Goal: Register for event/course

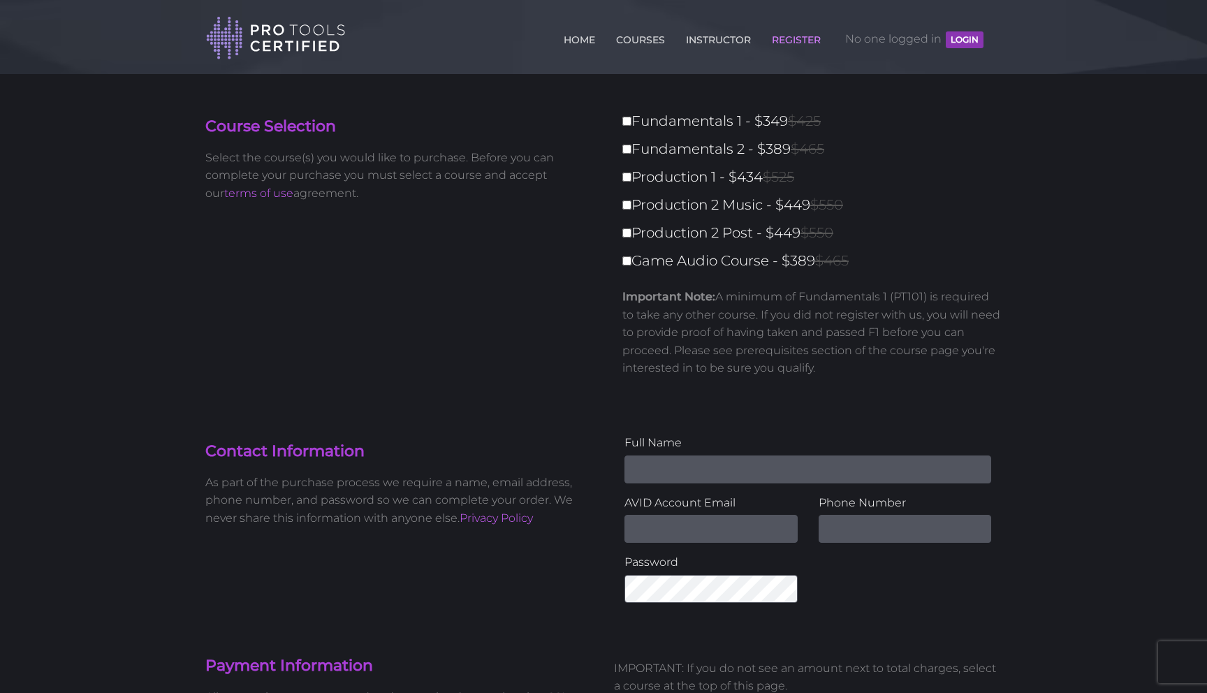
click at [960, 38] on button "LOGIN" at bounding box center [965, 39] width 38 height 17
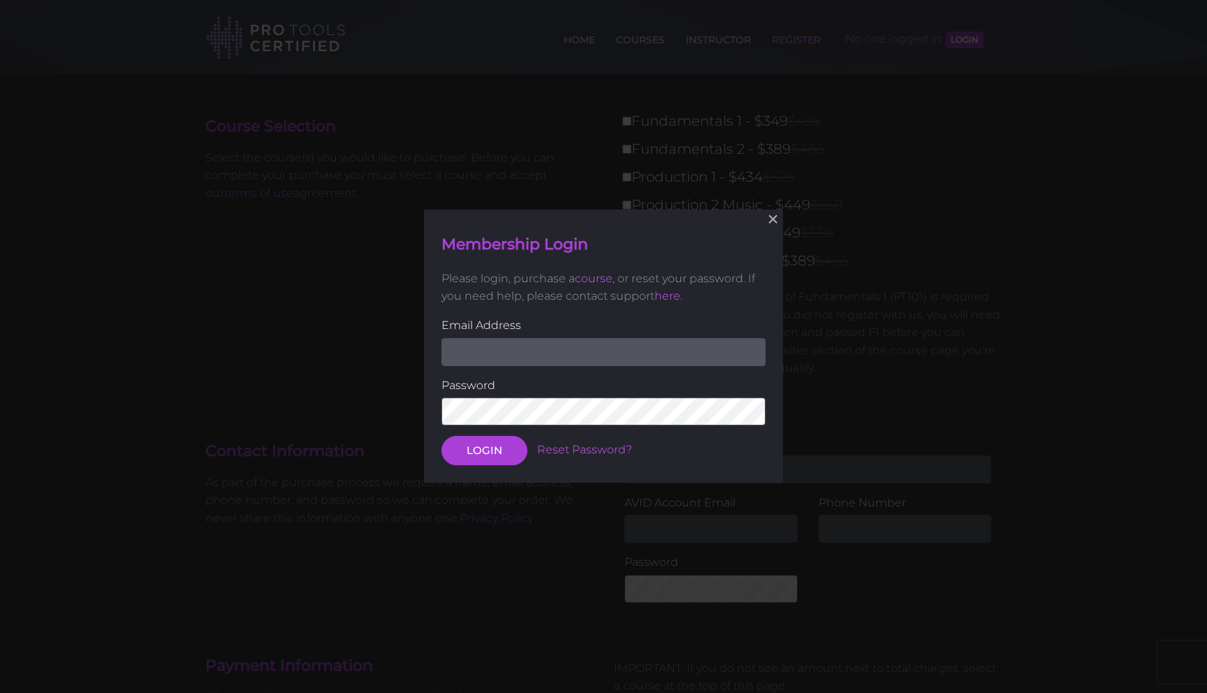
click at [556, 356] on input "email" at bounding box center [604, 352] width 324 height 28
click at [626, 314] on div "Membership Login Please login, purchase a course , or reset your password. If y…" at bounding box center [603, 346] width 345 height 238
click at [766, 221] on button "×" at bounding box center [773, 219] width 31 height 31
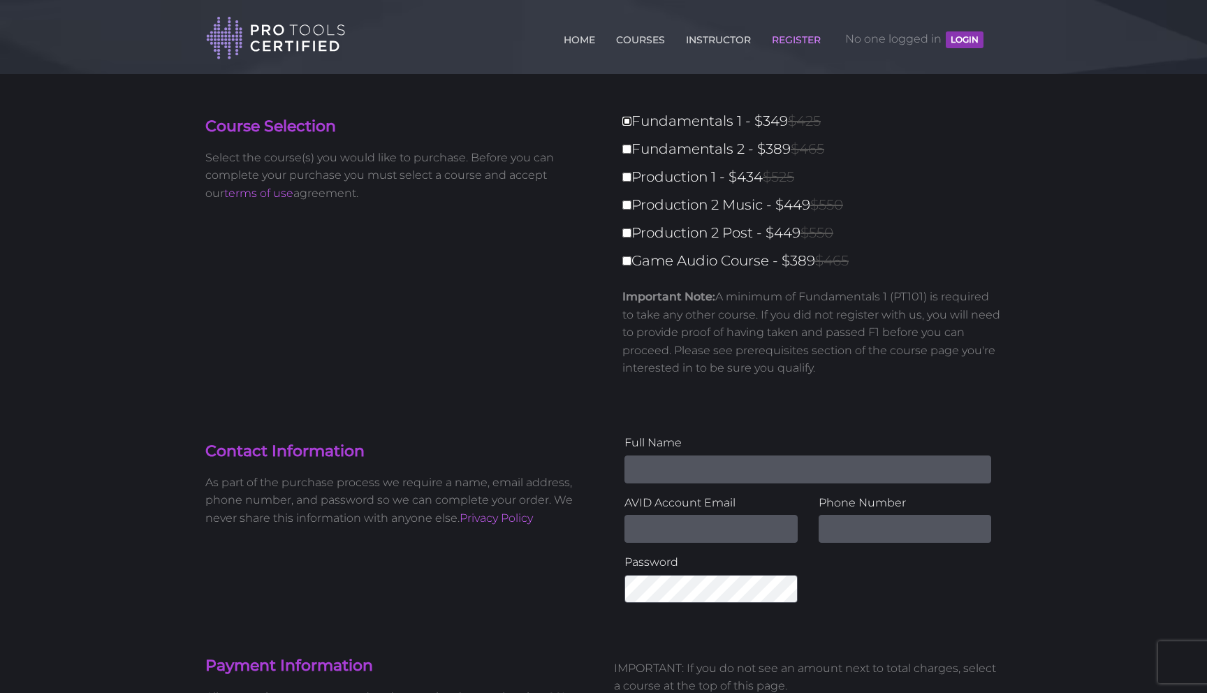
click at [630, 120] on input "Fundamentals 1 - $349 $425" at bounding box center [627, 121] width 9 height 9
checkbox input "true"
type input "349"
click at [627, 149] on input "Fundamentals 2 - $389 $465" at bounding box center [627, 149] width 9 height 9
checkbox input "true"
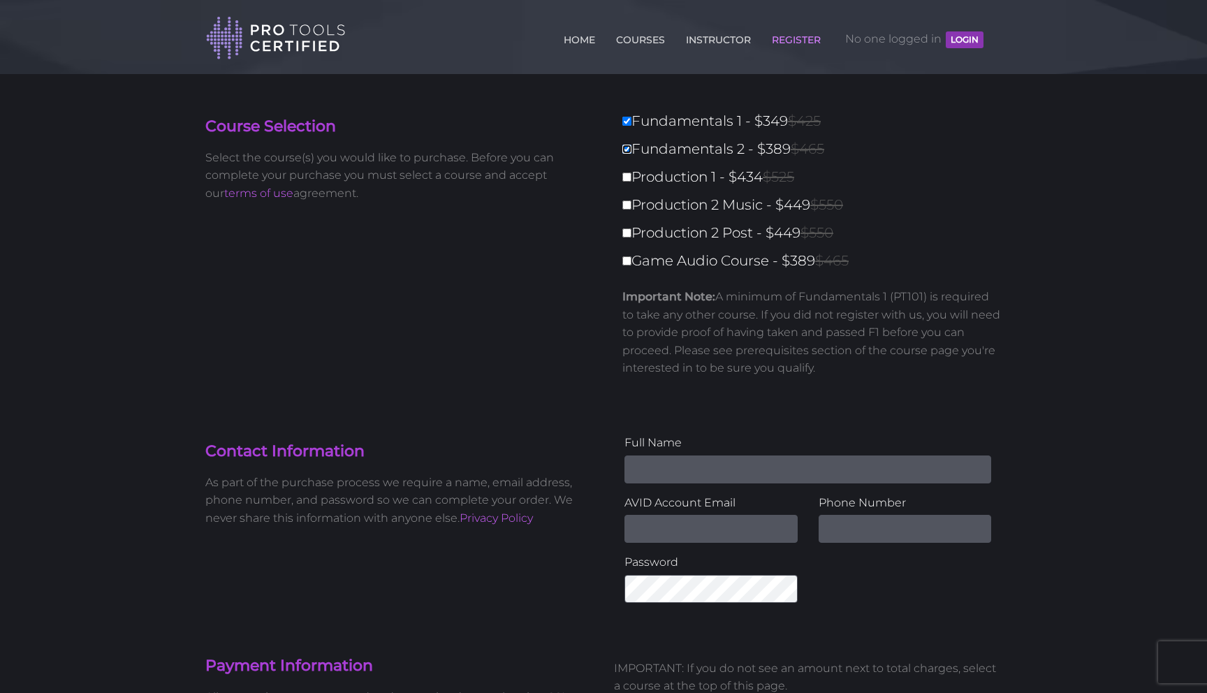
type input "738"
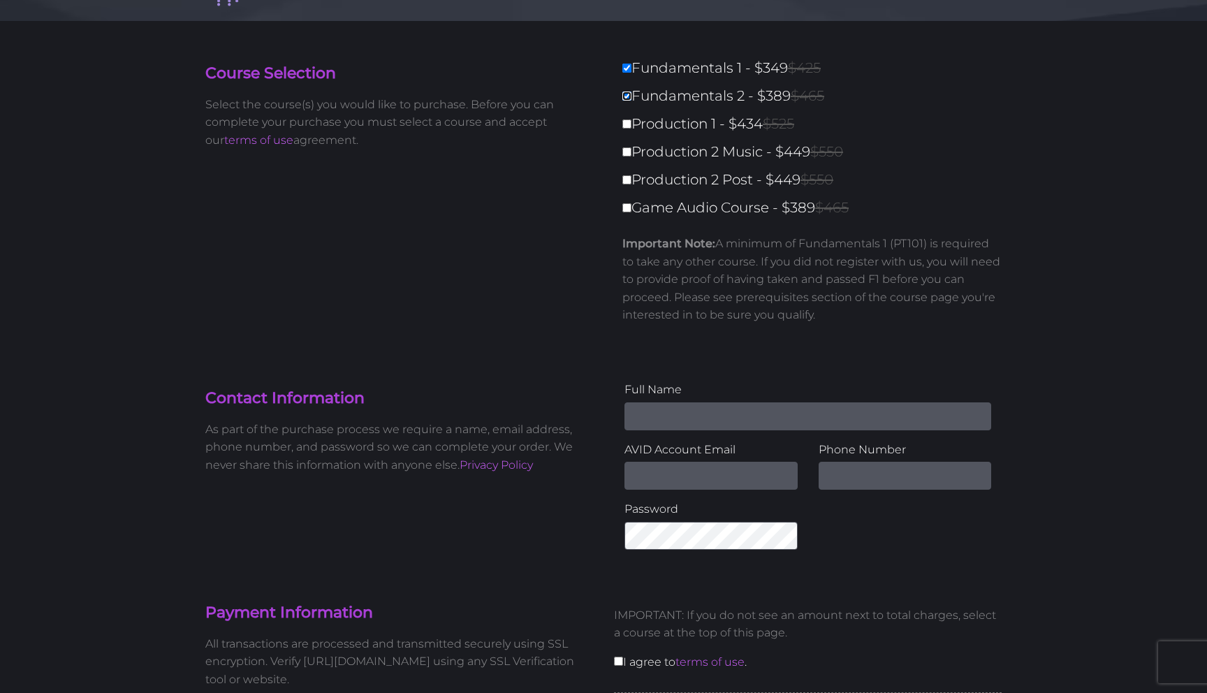
scroll to position [46, 0]
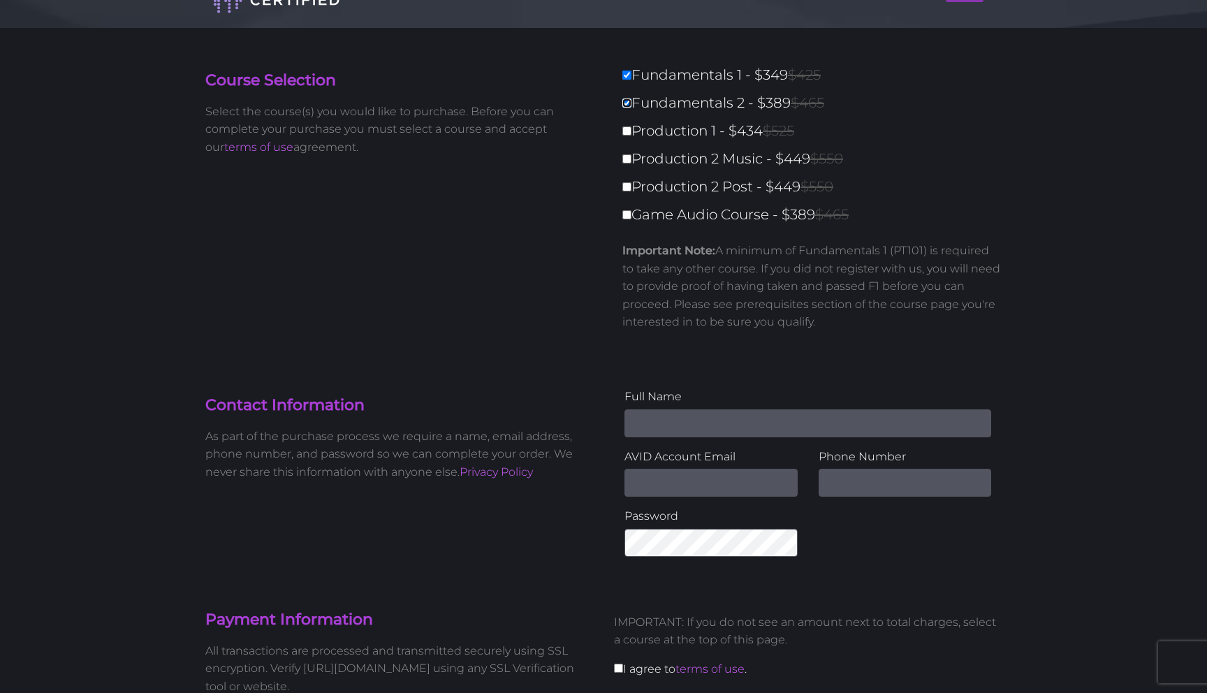
click at [629, 104] on input "Fundamentals 2 - $389 $465" at bounding box center [627, 103] width 9 height 9
checkbox input "false"
type input "349"
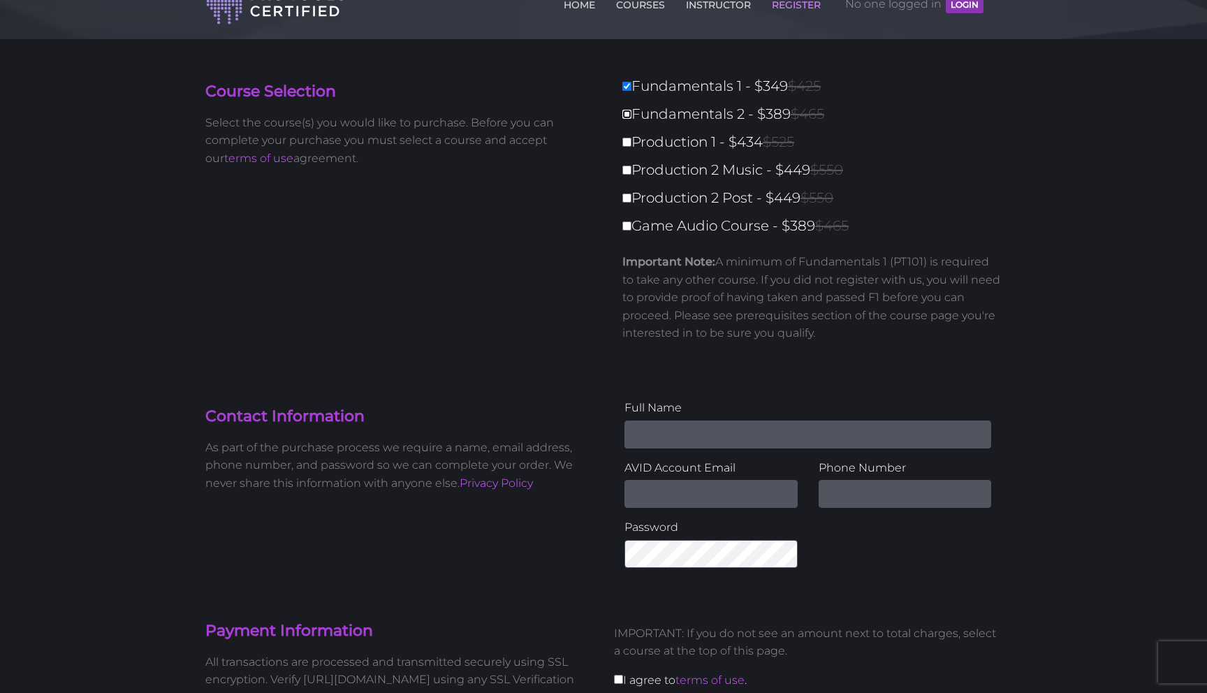
scroll to position [0, 0]
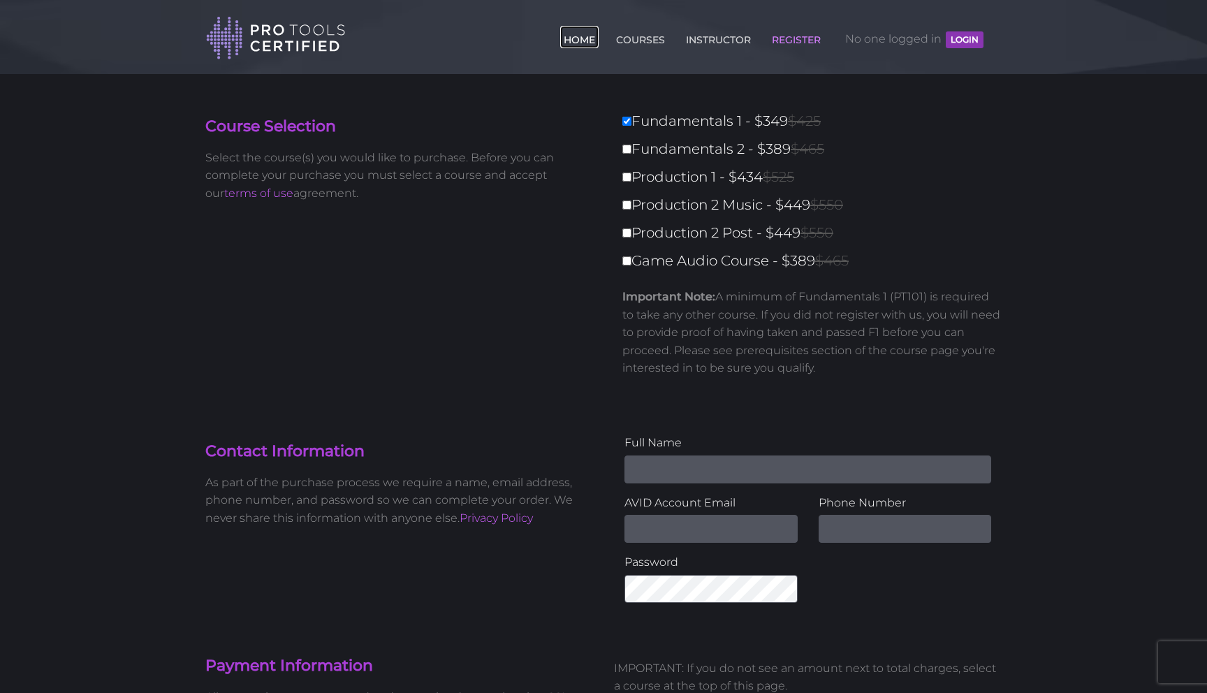
click at [580, 45] on link "HOME" at bounding box center [579, 37] width 38 height 22
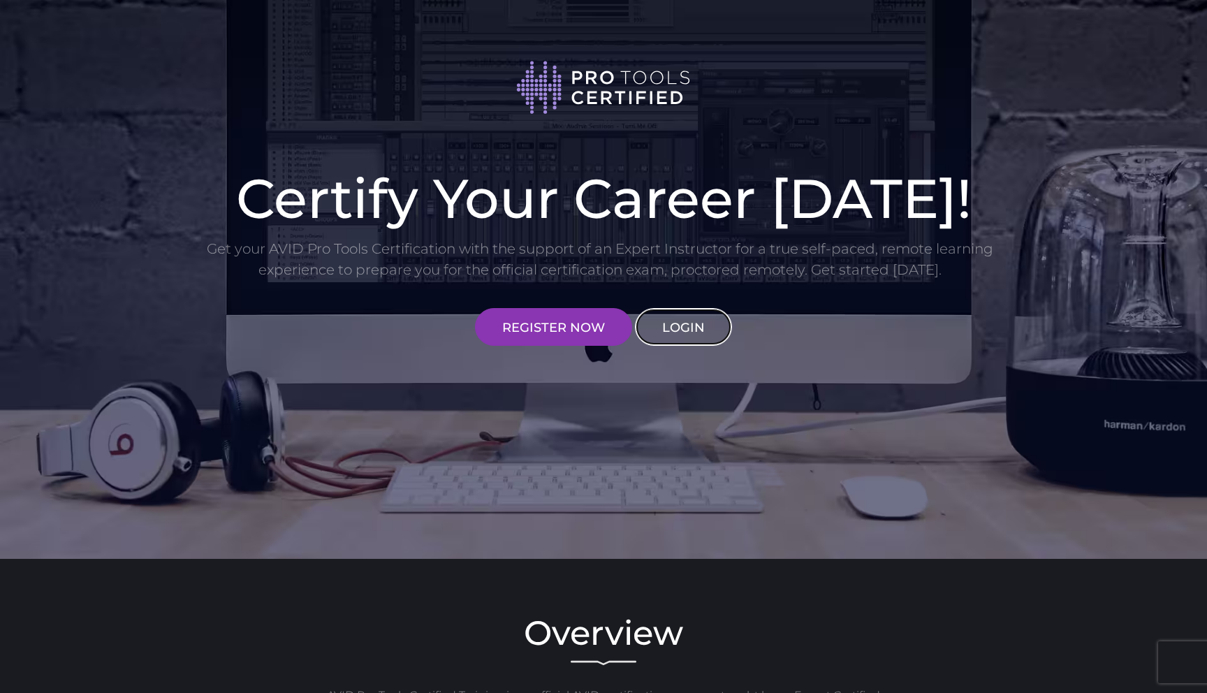
click at [684, 320] on link "LOGIN" at bounding box center [683, 327] width 97 height 38
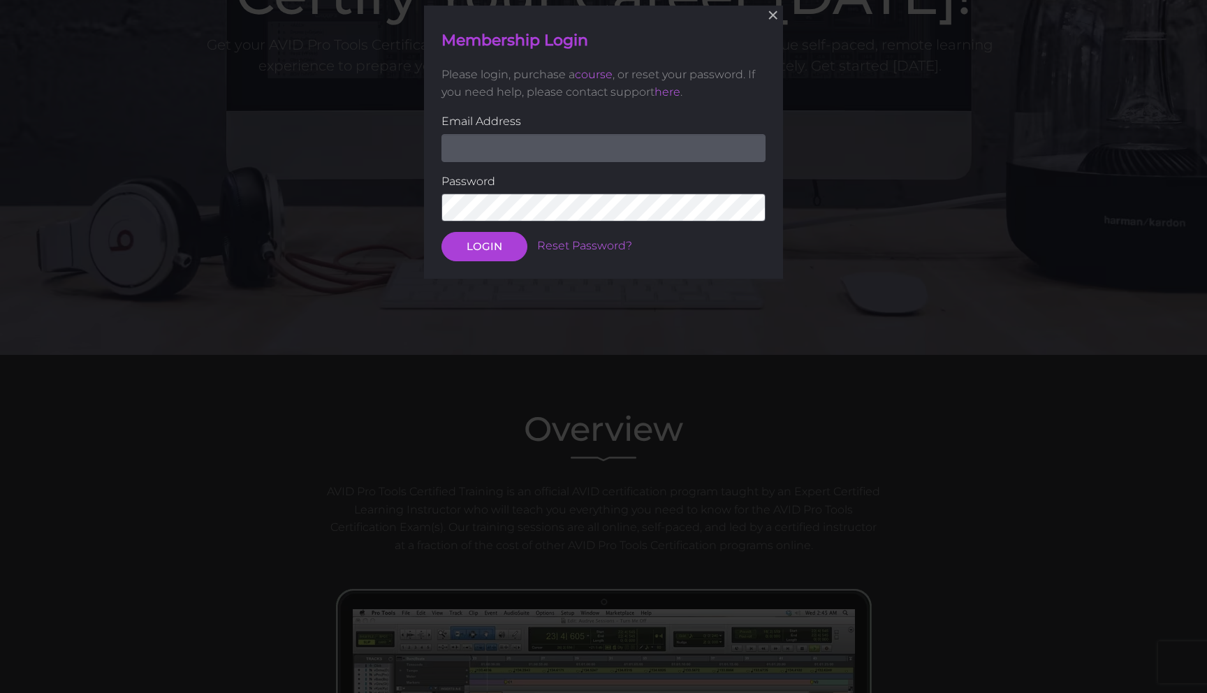
scroll to position [205, 0]
click at [525, 148] on input "email" at bounding box center [604, 147] width 324 height 28
click at [772, 20] on button "×" at bounding box center [773, 14] width 31 height 31
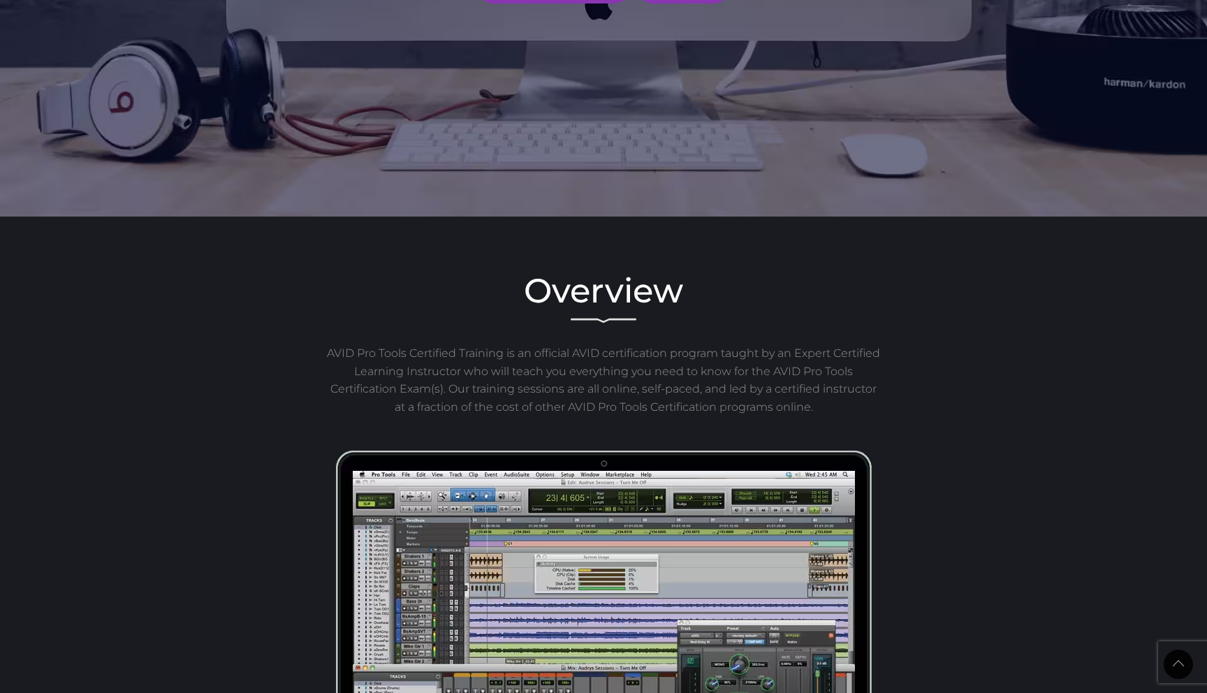
scroll to position [227, 0]
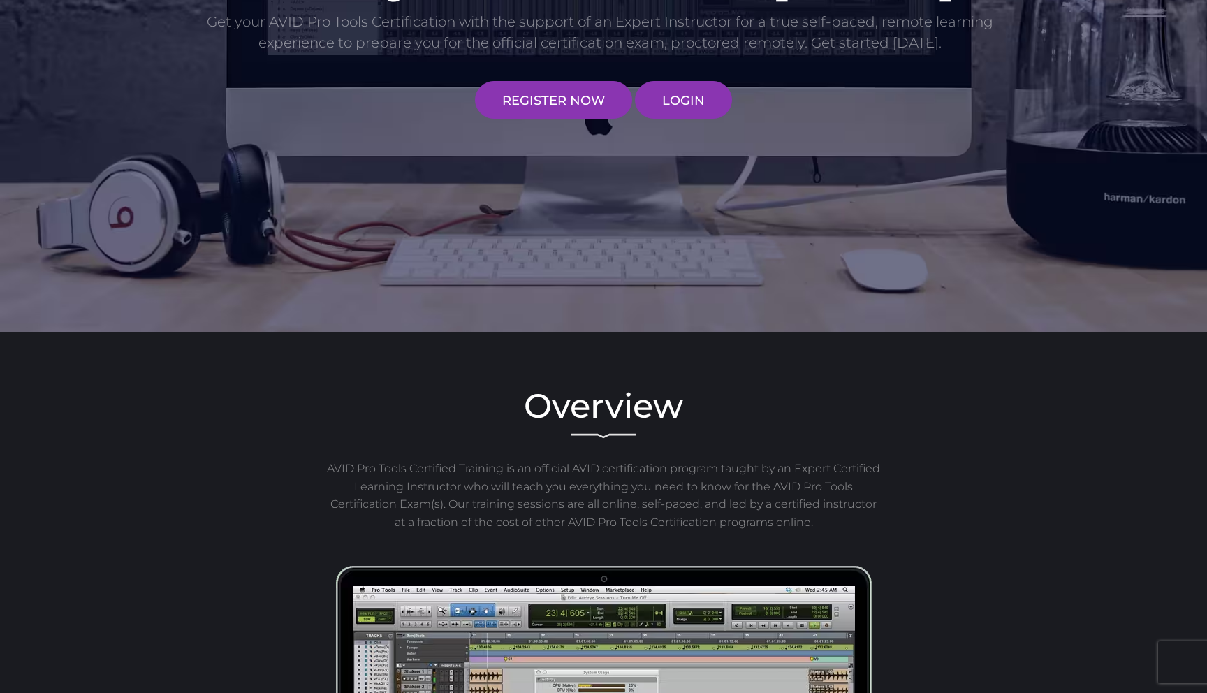
click at [551, 74] on div "Certify Your Career Today! Get your AVID Pro Tools Certification with the suppo…" at bounding box center [603, 28] width 817 height 182
click at [551, 85] on link "REGISTER NOW" at bounding box center [553, 100] width 157 height 38
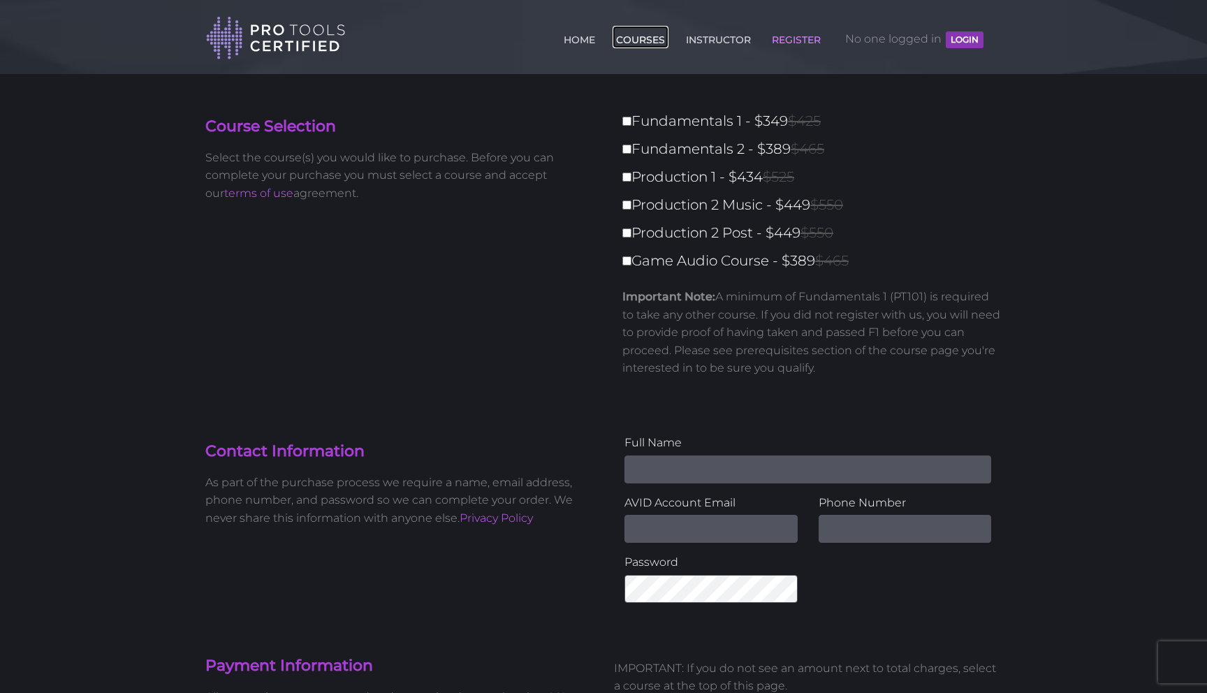
click at [643, 40] on link "COURSES" at bounding box center [641, 37] width 56 height 22
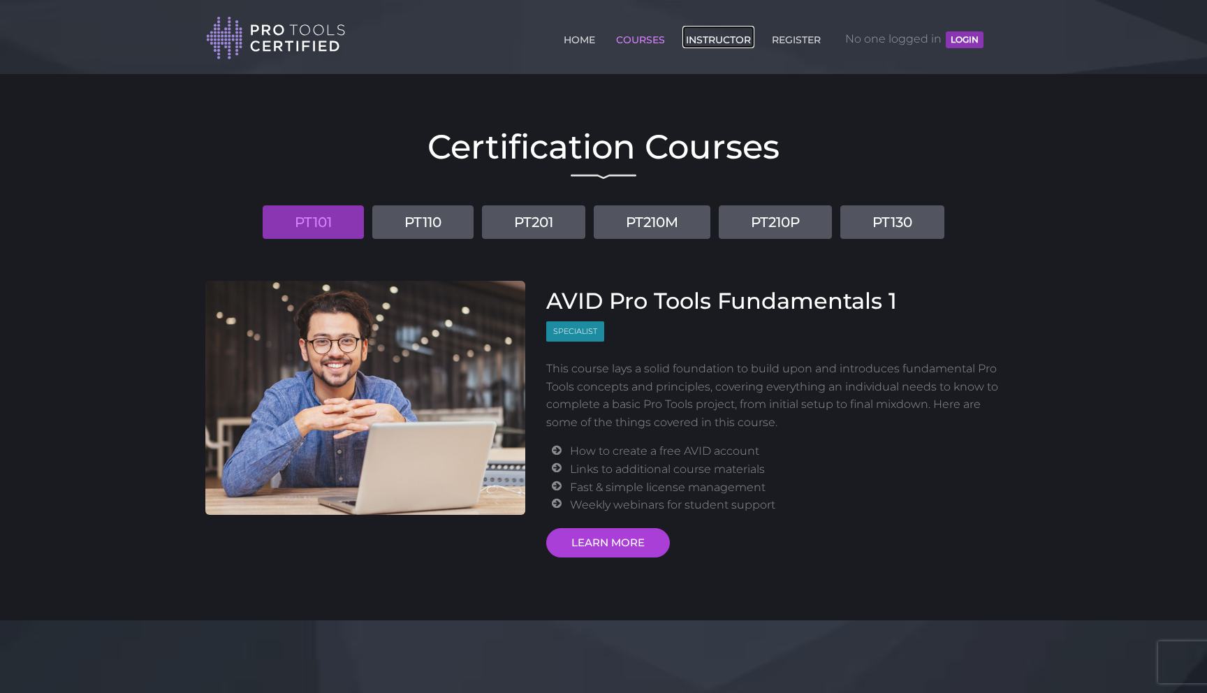
click at [705, 35] on link "INSTRUCTOR" at bounding box center [719, 37] width 72 height 22
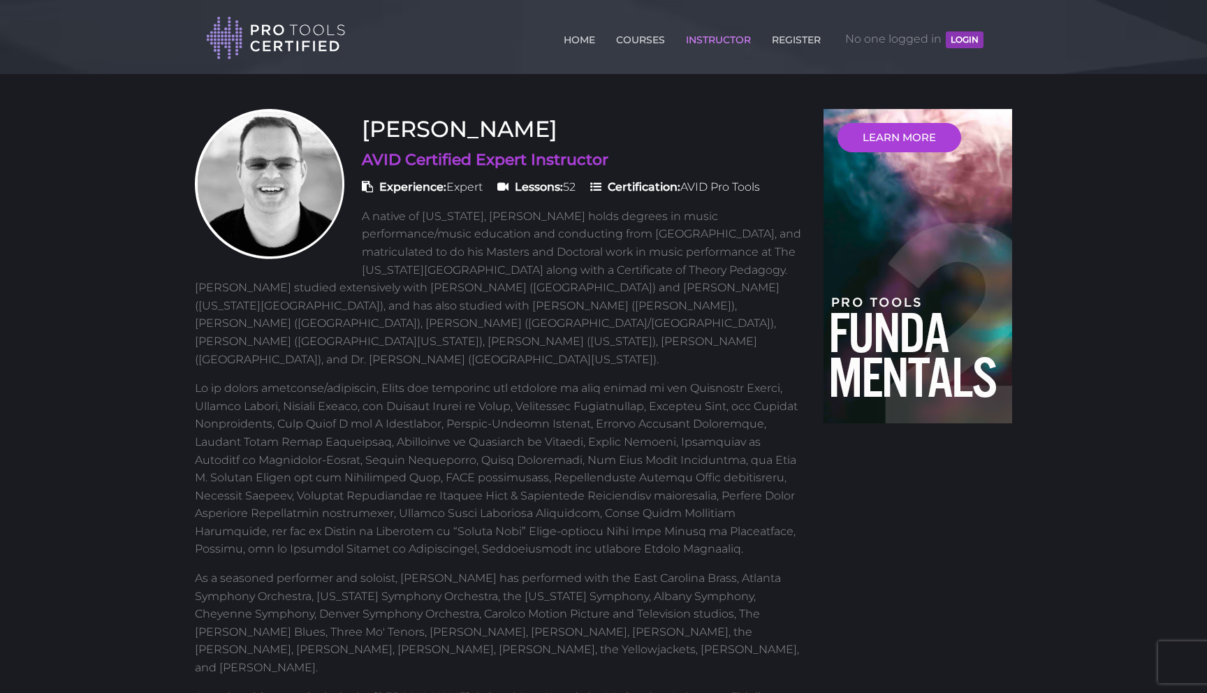
click at [953, 40] on button "LOGIN" at bounding box center [965, 39] width 38 height 17
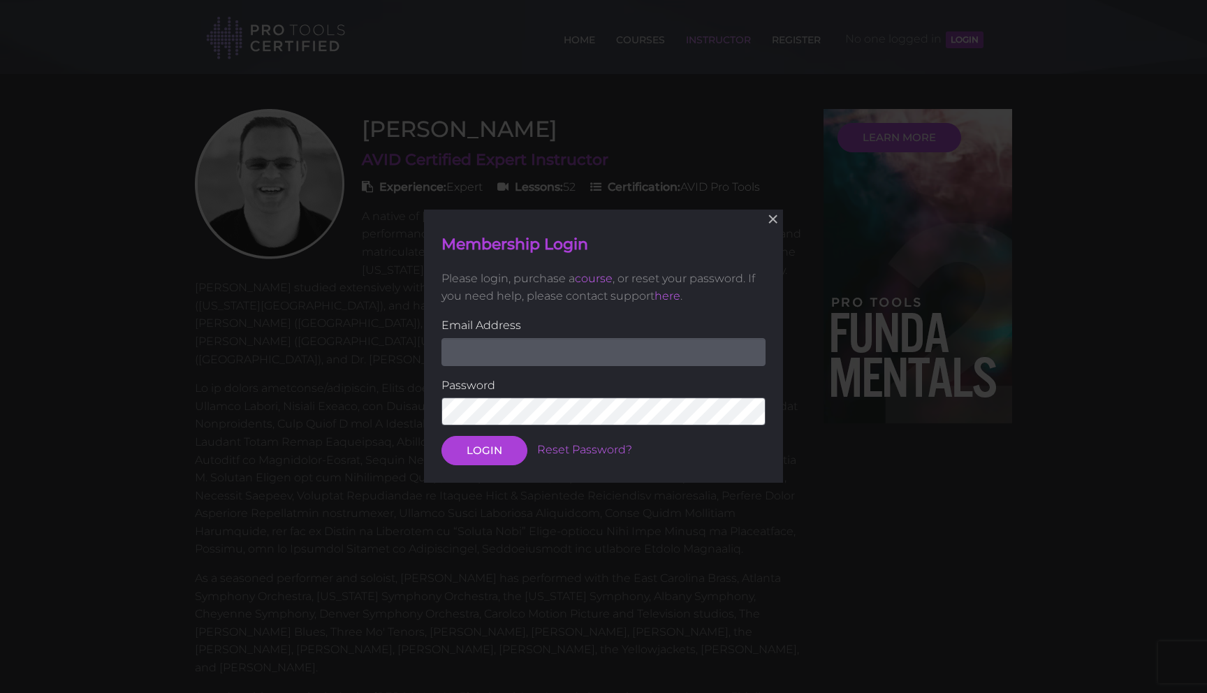
click at [532, 352] on input "email" at bounding box center [604, 352] width 324 height 28
click at [477, 346] on input "email" at bounding box center [604, 352] width 324 height 28
type input "[EMAIL_ADDRESS][DOMAIN_NAME]"
click at [494, 396] on div "Password" at bounding box center [604, 402] width 324 height 50
click at [479, 458] on button "LOGIN" at bounding box center [485, 451] width 86 height 29
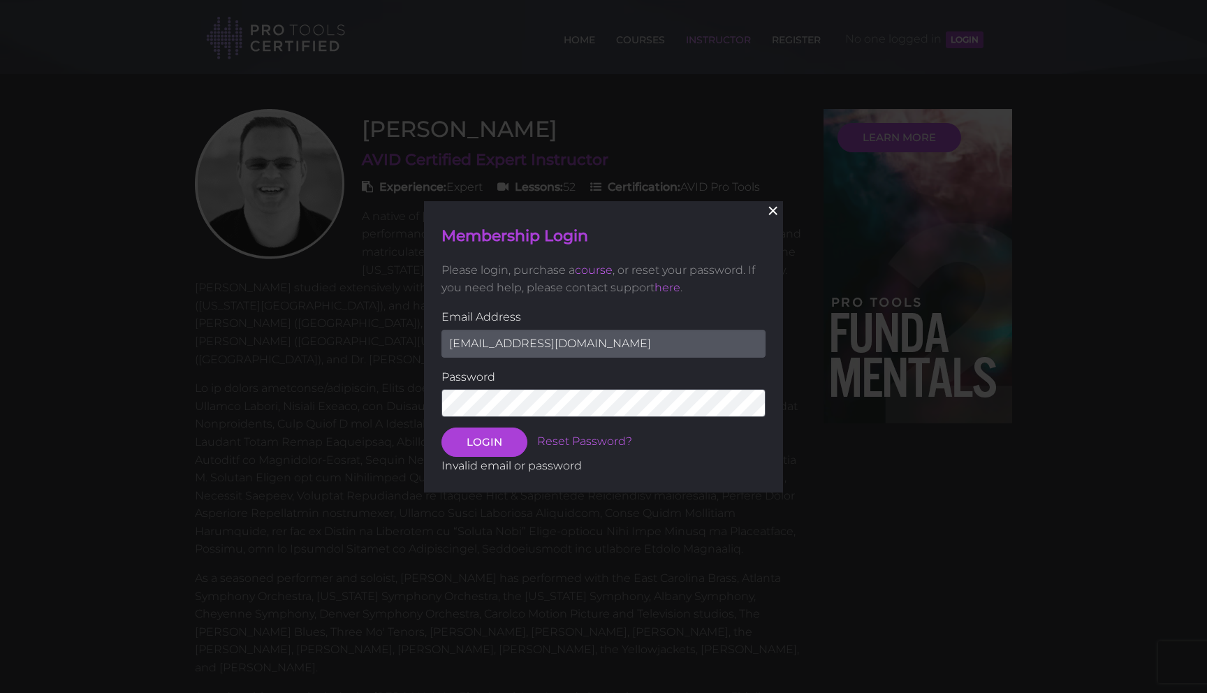
click at [776, 212] on button "×" at bounding box center [773, 211] width 31 height 31
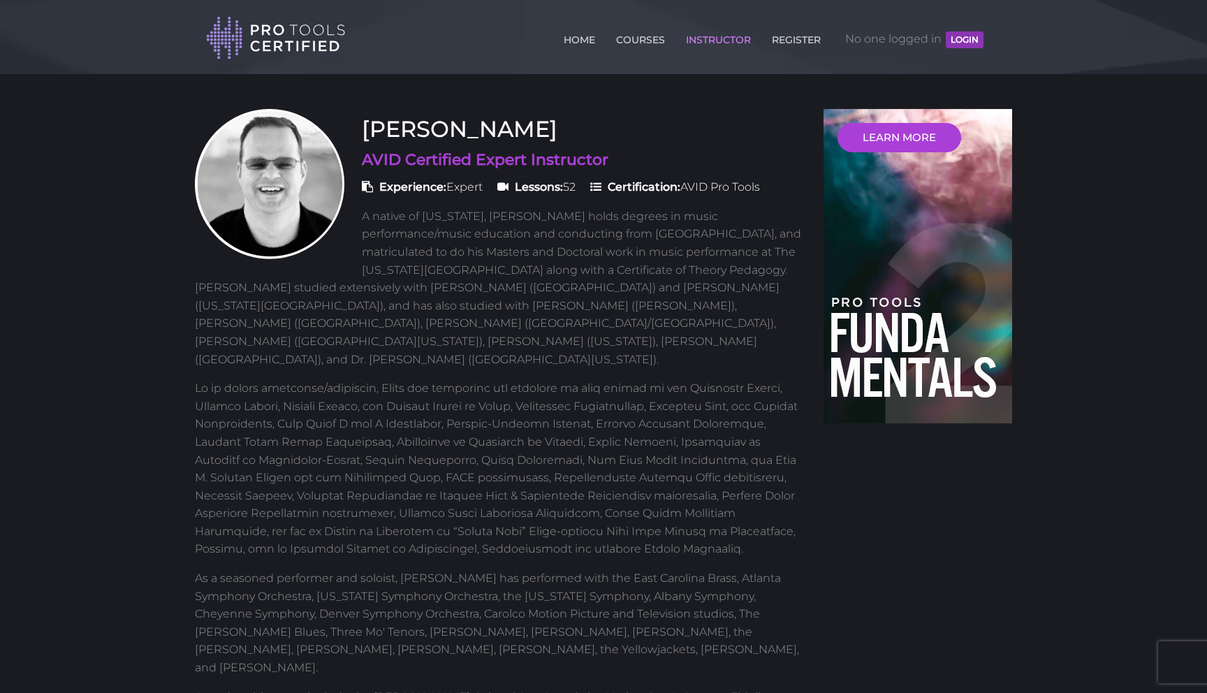
click at [779, 48] on li "REGISTER" at bounding box center [797, 38] width 70 height 41
click at [785, 41] on link "REGISTER" at bounding box center [797, 37] width 56 height 22
